Goal: Task Accomplishment & Management: Manage account settings

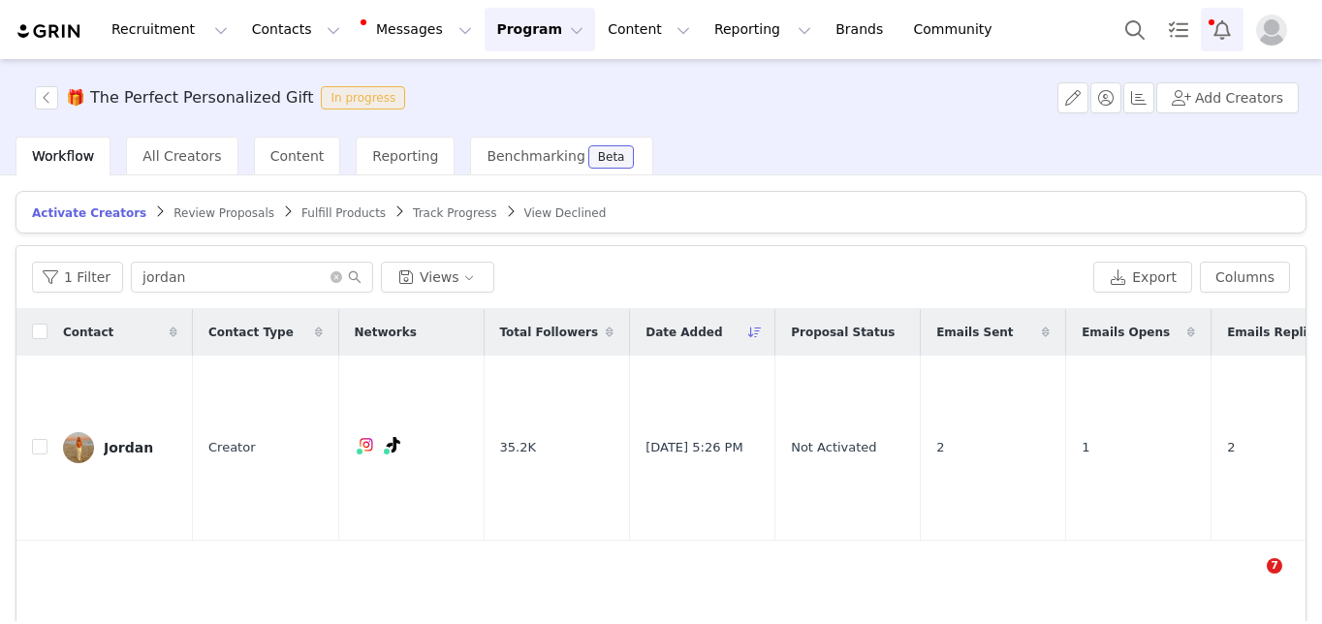
click at [1229, 31] on button "Notifications" at bounding box center [1222, 30] width 43 height 44
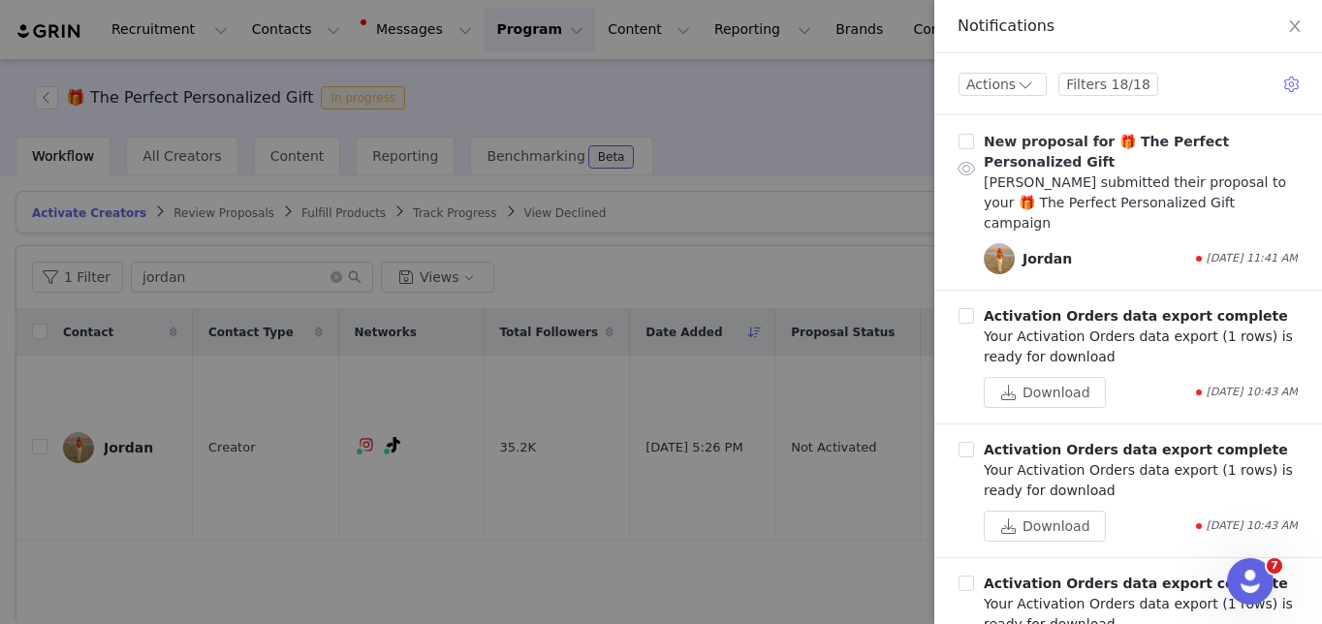
click at [1128, 198] on div "[PERSON_NAME] submitted their proposal to your 🎁 The Perfect Personalized Gift …" at bounding box center [1141, 203] width 314 height 61
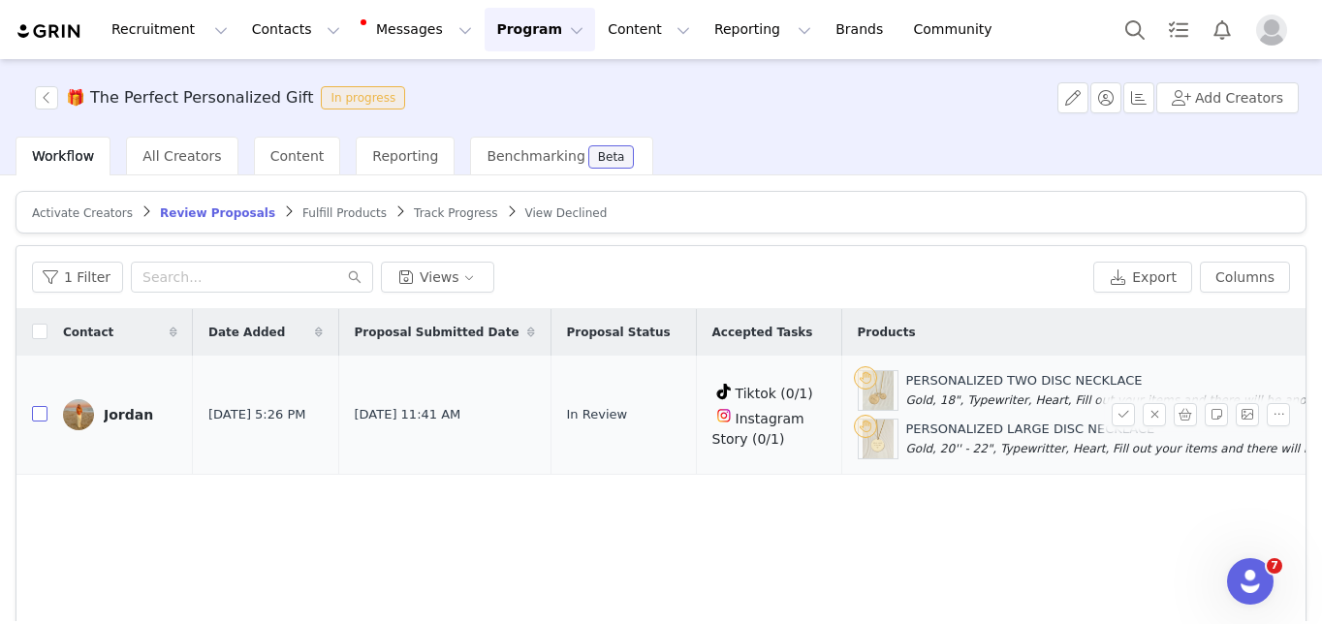
click at [42, 412] on input "checkbox" at bounding box center [40, 414] width 16 height 16
checkbox input "true"
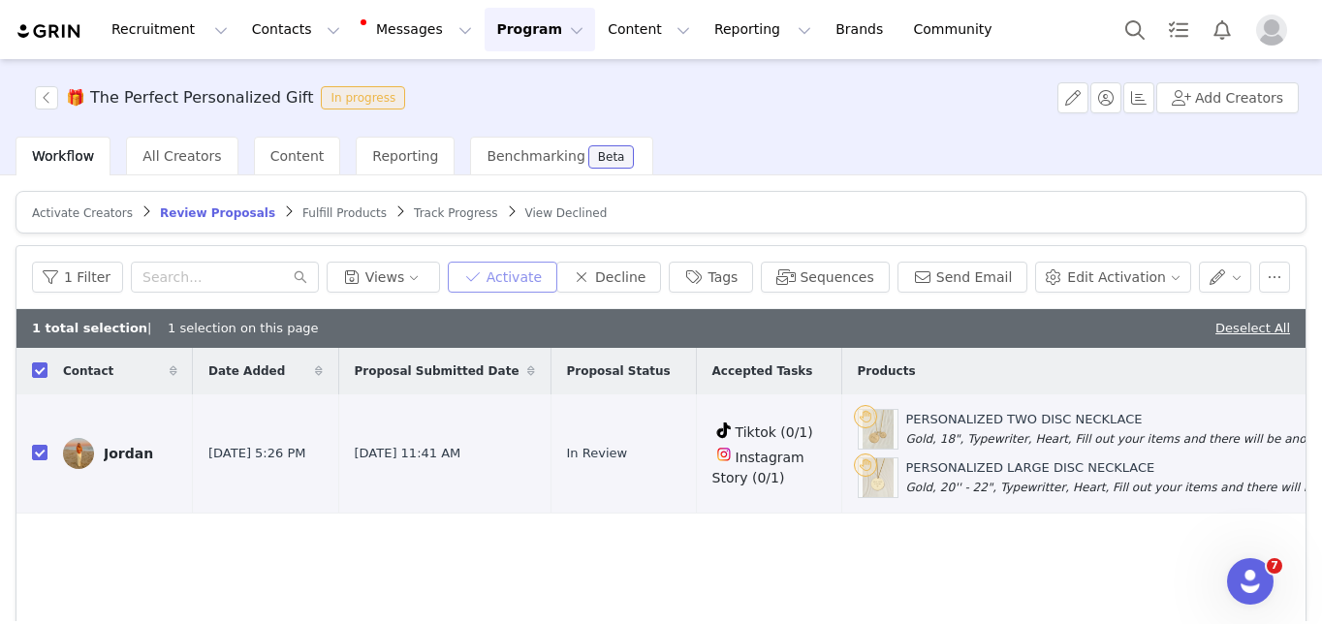
click at [542, 278] on button "Activate" at bounding box center [503, 277] width 110 height 31
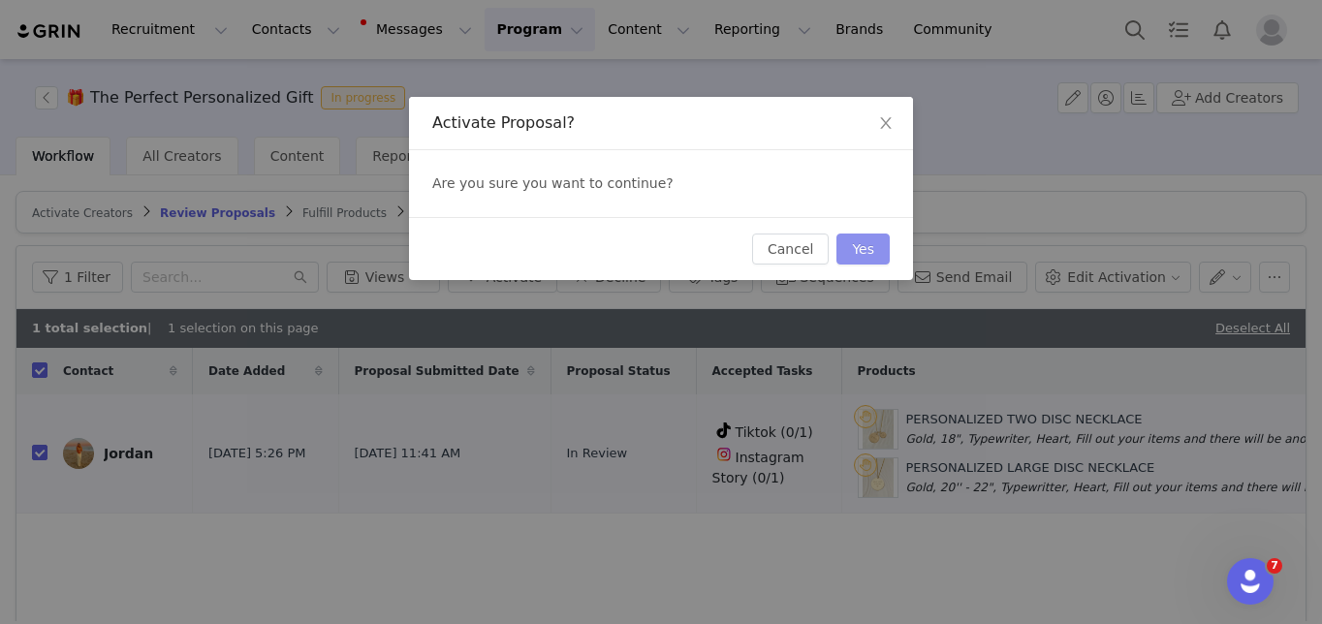
click at [871, 251] on button "Yes" at bounding box center [863, 249] width 53 height 31
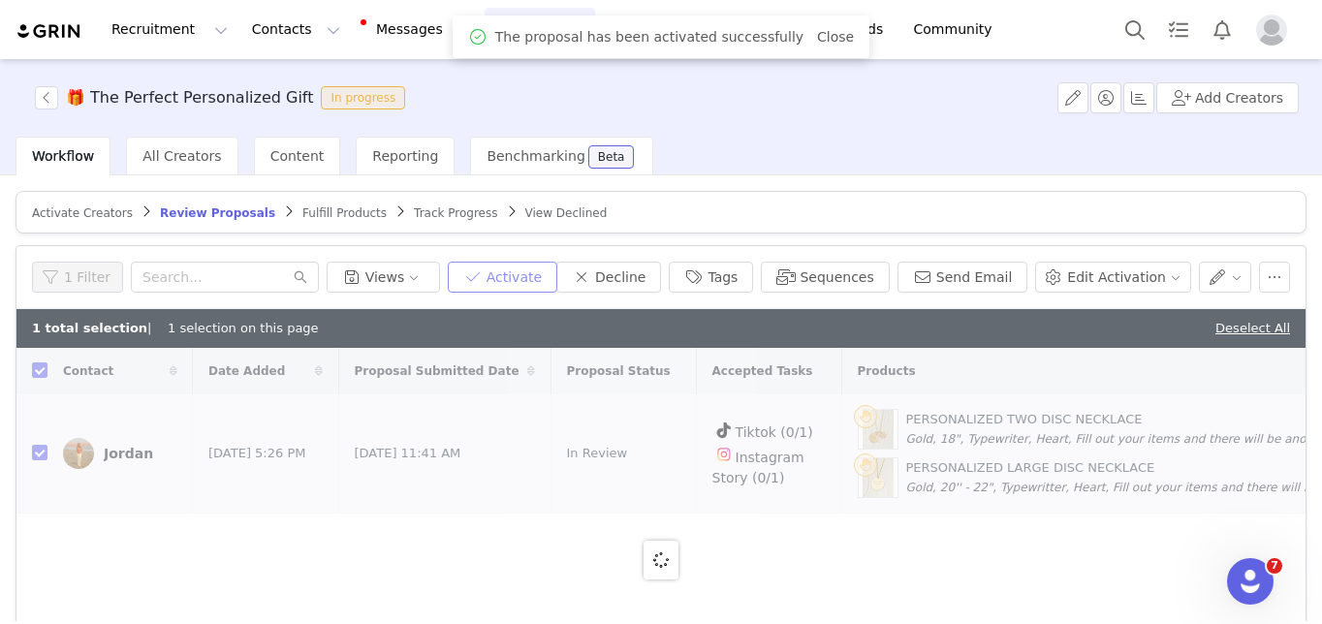
checkbox input "false"
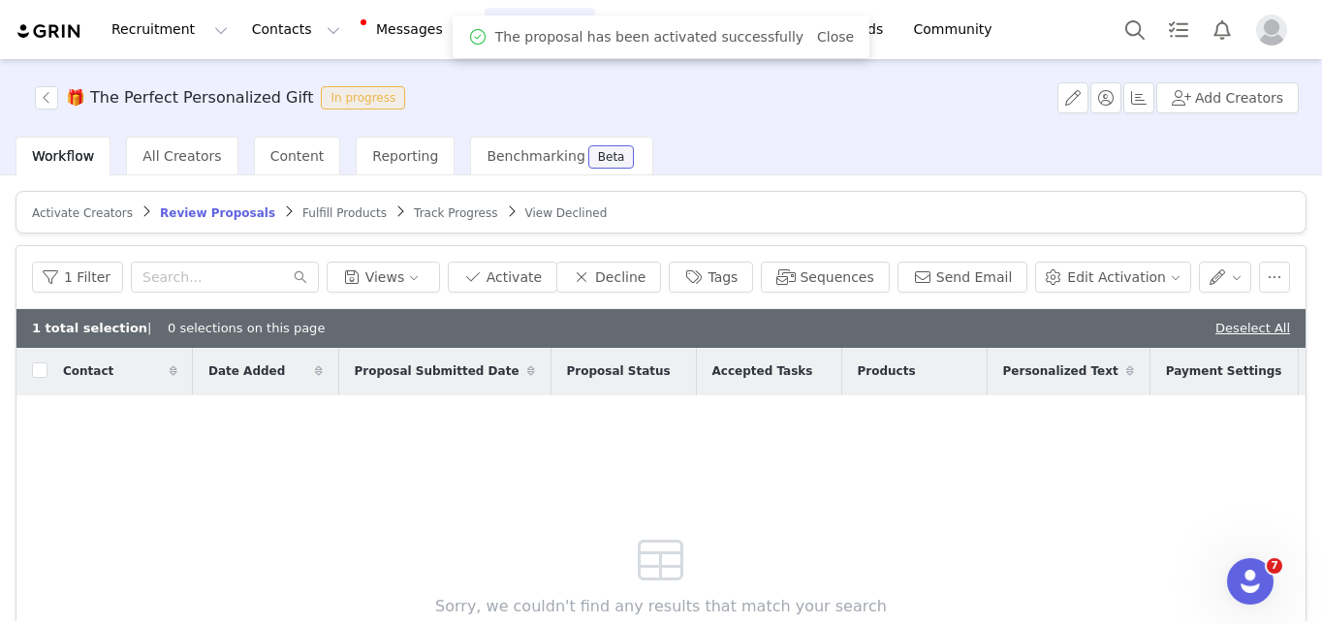
click at [302, 208] on span "Fulfill Products" at bounding box center [344, 213] width 84 height 14
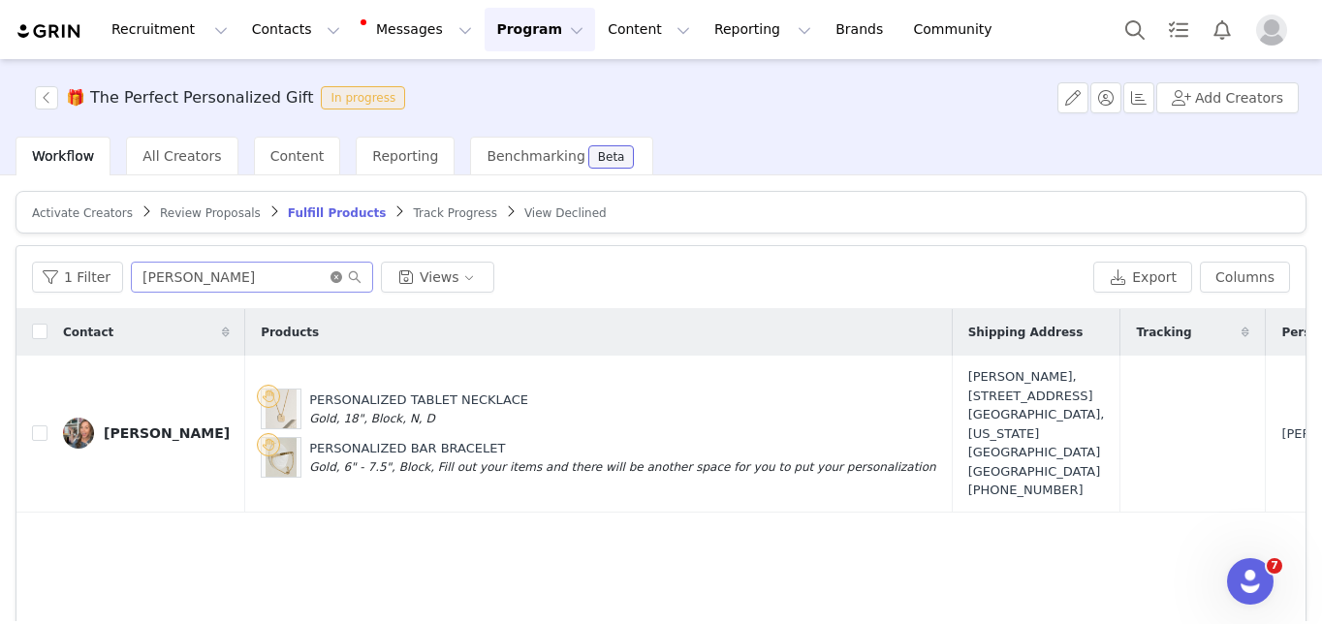
click at [331, 272] on icon "icon: close-circle" at bounding box center [337, 277] width 12 height 12
click at [293, 273] on input "text" at bounding box center [252, 277] width 242 height 31
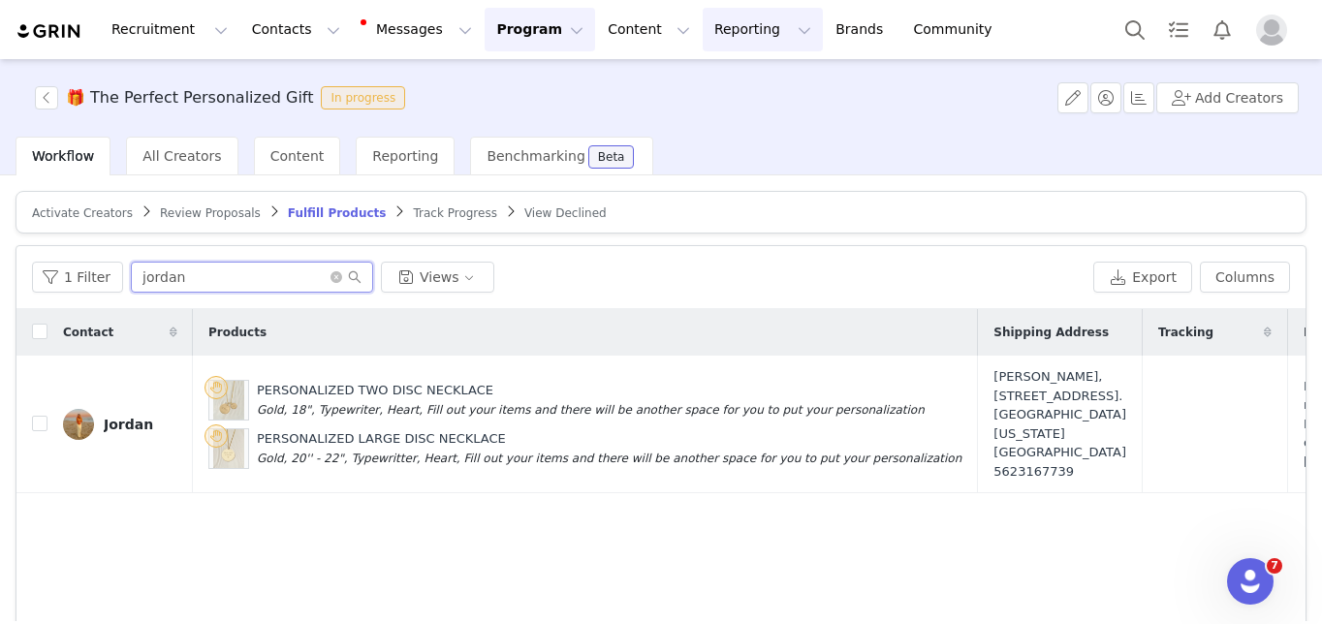
type input "jordan"
drag, startPoint x: 253, startPoint y: 437, endPoint x: 919, endPoint y: 465, distance: 666.6
click at [919, 465] on td "PERSONALIZED TWO DISC NECKLACE Gold, 18", Typewriter, Heart, Fill out your item…" at bounding box center [585, 425] width 785 height 138
copy div "PERSONALIZED LARGE DISC NECKLACE Gold, 20'' - 22", Typewritter, Heart, Fill out…"
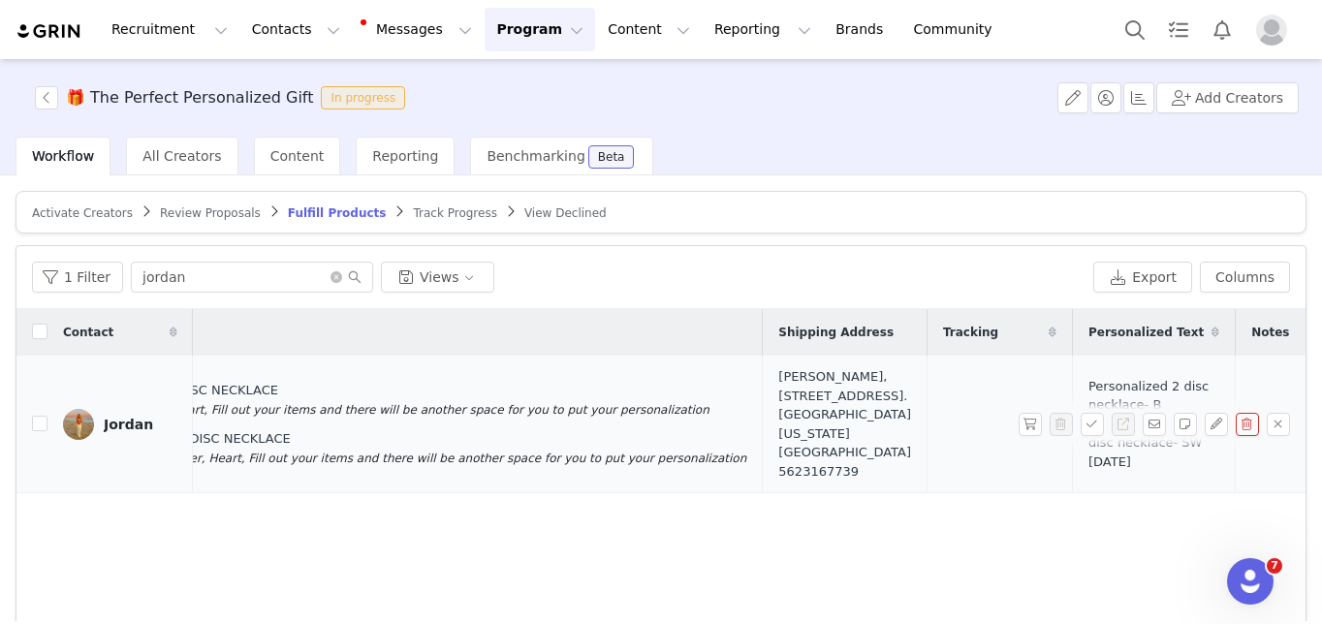
drag, startPoint x: 1028, startPoint y: 384, endPoint x: 1076, endPoint y: 480, distance: 107.5
click at [1076, 480] on td "Personalized 2 disc necklace- B Personalized large disc necklace- SW [DATE]" at bounding box center [1153, 425] width 163 height 138
copy span "Personalized 2 disc necklace- B Personalized large disc necklace- SW [DATE]"
drag, startPoint x: 732, startPoint y: 376, endPoint x: 833, endPoint y: 378, distance: 100.8
click at [833, 378] on td "[PERSON_NAME], [STREET_ADDRESS]. [GEOGRAPHIC_DATA][US_STATE] 5623167739" at bounding box center [845, 425] width 165 height 138
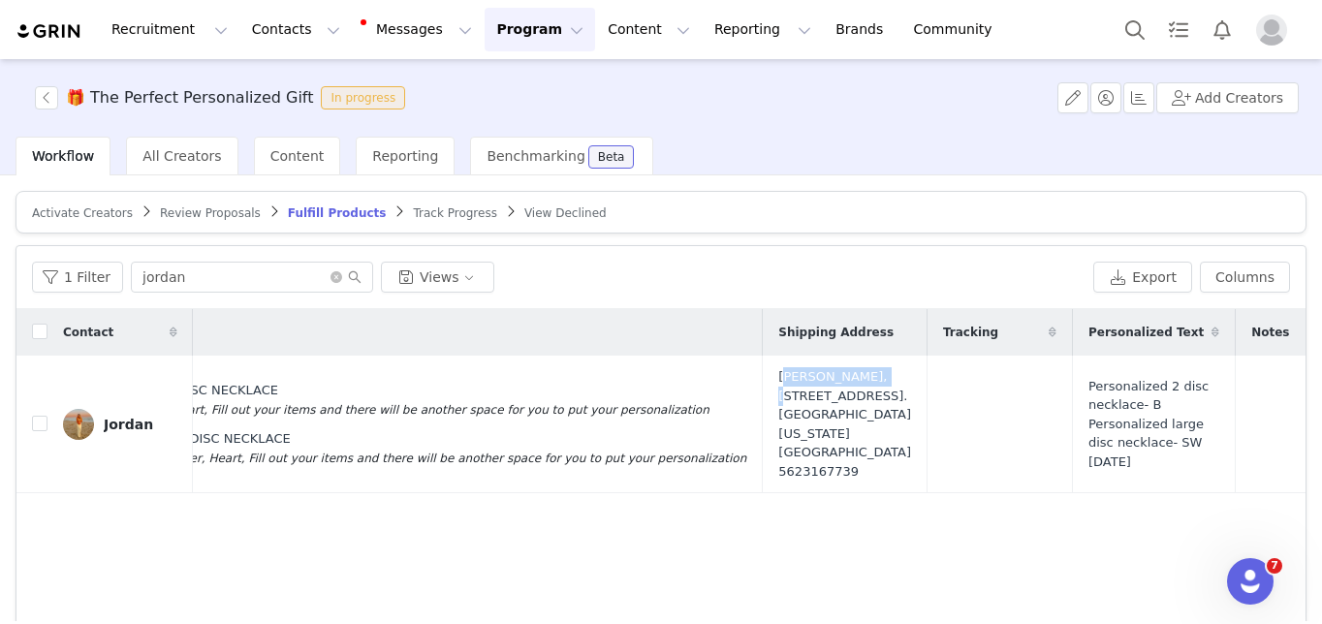
copy div "[PERSON_NAME],"
click at [815, 506] on div "Contact Products Shipping Address Tracking Personalized Text Notes [PERSON_NAME…" at bounding box center [660, 540] width 1289 height 462
drag, startPoint x: 735, startPoint y: 394, endPoint x: 821, endPoint y: 481, distance: 122.7
click at [821, 481] on td "[PERSON_NAME], [STREET_ADDRESS]. [GEOGRAPHIC_DATA][US_STATE] 5623167739" at bounding box center [845, 425] width 165 height 138
copy div "[STREET_ADDRESS]. [GEOGRAPHIC_DATA][US_STATE] 5623167739"
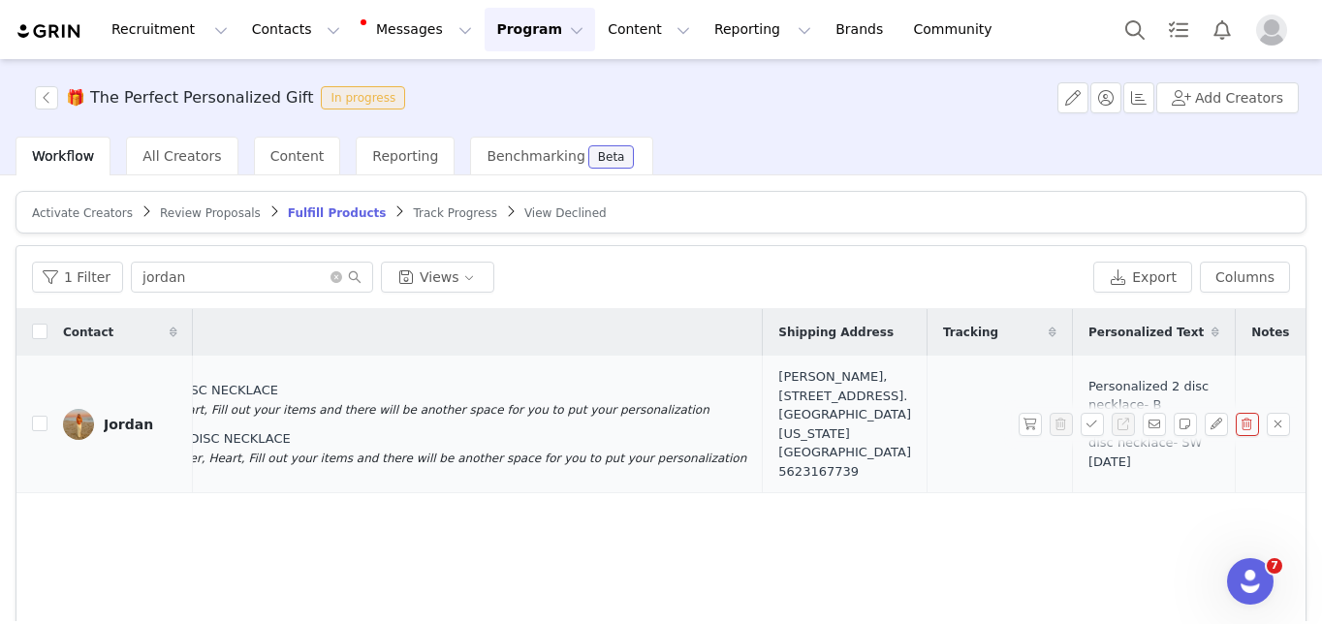
click at [573, 417] on div "PERSONALIZED TWO DISC NECKLACE Gold, 18", Typewriter, Heart, Fill out your item…" at bounding box center [376, 400] width 668 height 38
